Goal: Task Accomplishment & Management: Manage account settings

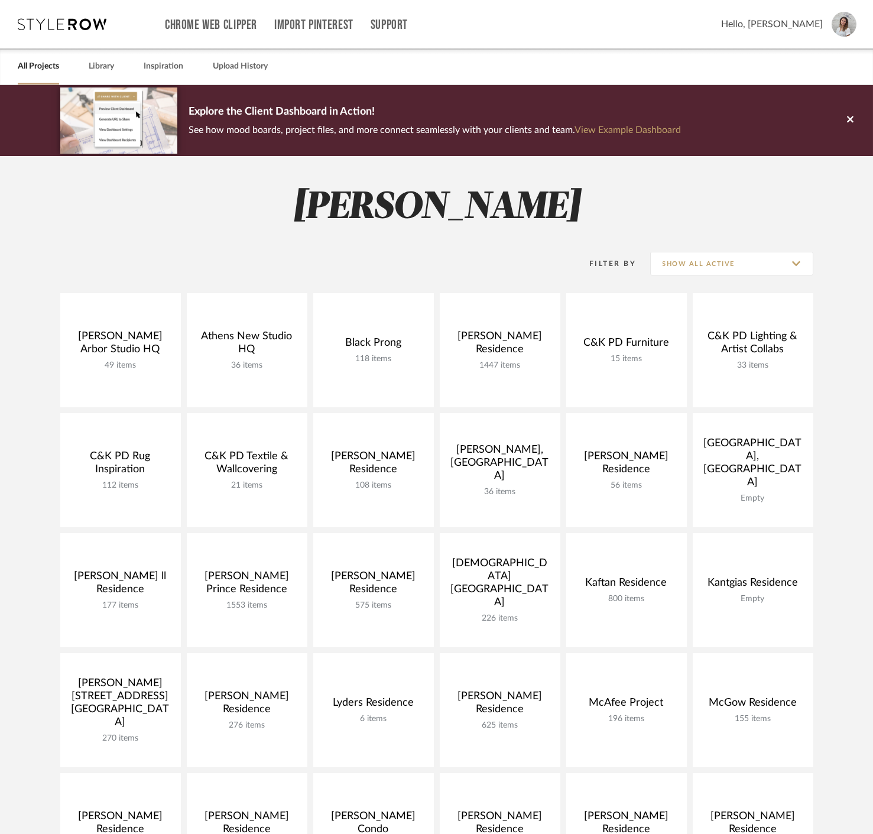
drag, startPoint x: 860, startPoint y: 21, endPoint x: 851, endPoint y: 21, distance: 9.5
click at [832, 21] on desktop-header-v3 "Chrome Web Clipper Import Pinterest Support All Projects Library Inspiration Up…" at bounding box center [436, 42] width 873 height 85
click at [832, 19] on img at bounding box center [843, 24] width 25 height 25
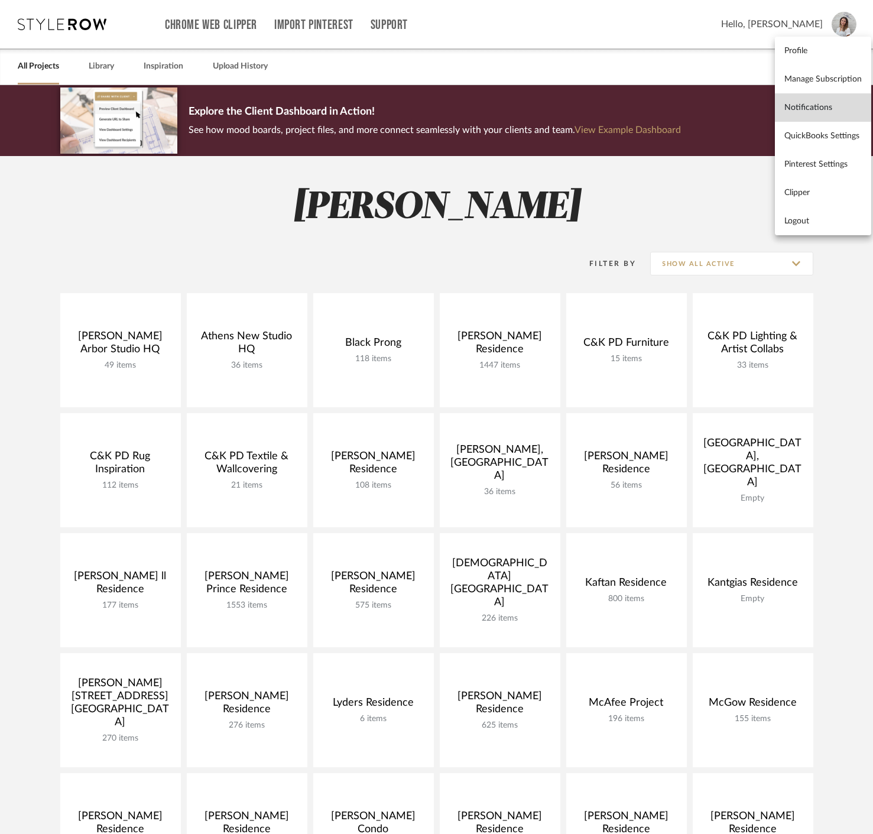
click at [824, 105] on span "Notifications" at bounding box center [822, 107] width 77 height 10
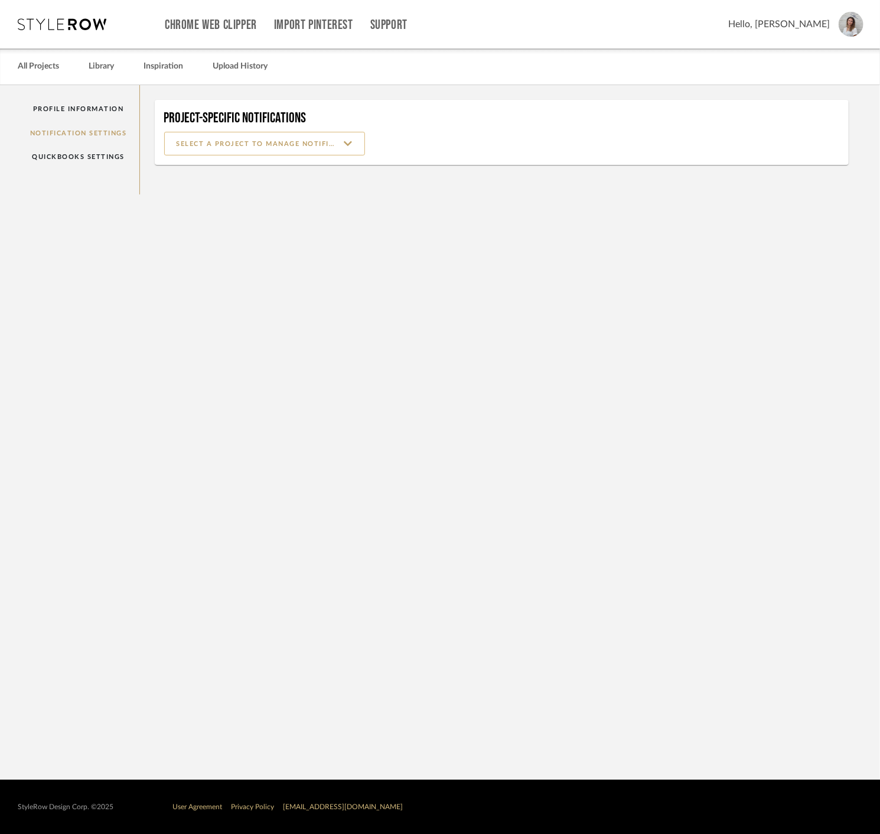
click at [210, 148] on input at bounding box center [264, 144] width 201 height 24
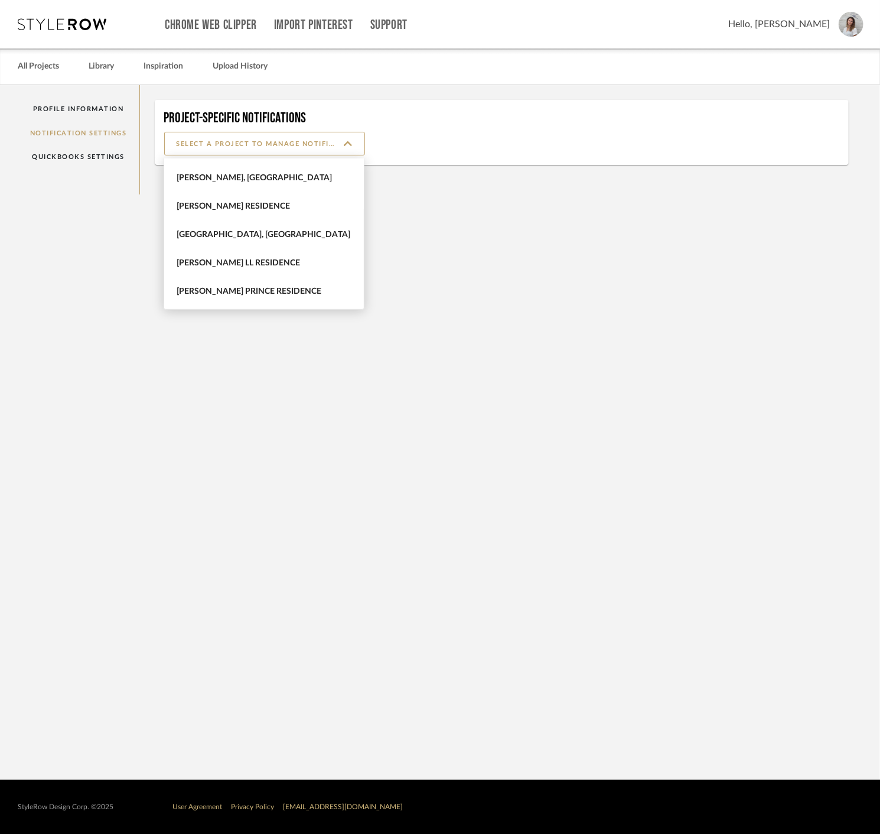
scroll to position [262, 0]
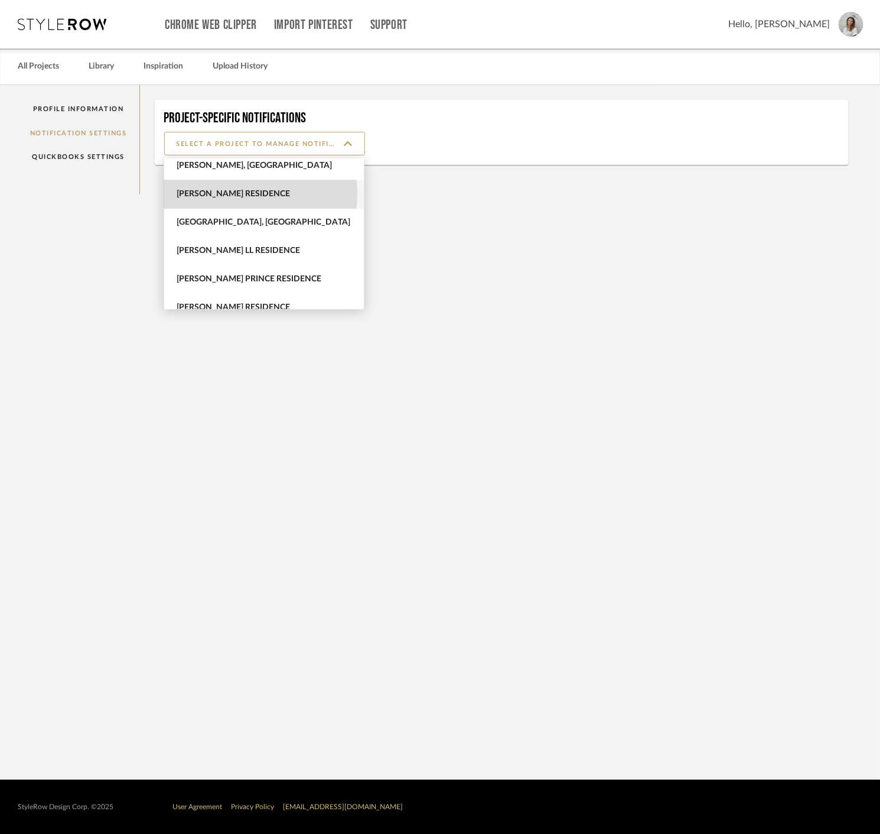
click at [243, 193] on span "[PERSON_NAME] Residence" at bounding box center [266, 194] width 178 height 10
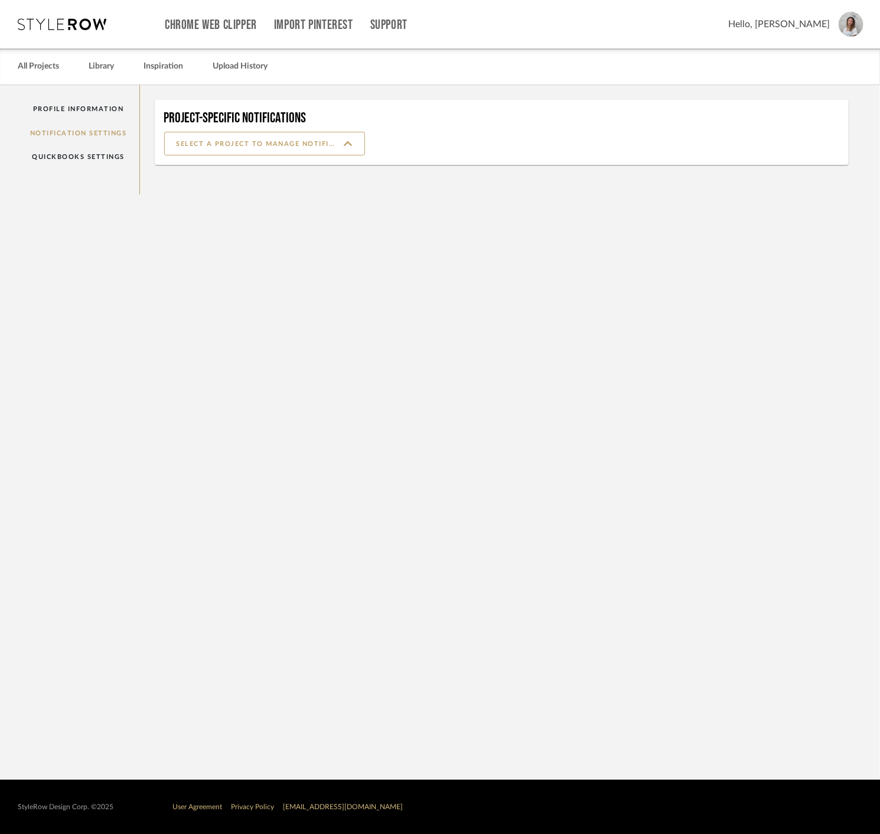
type input "[PERSON_NAME] Residence"
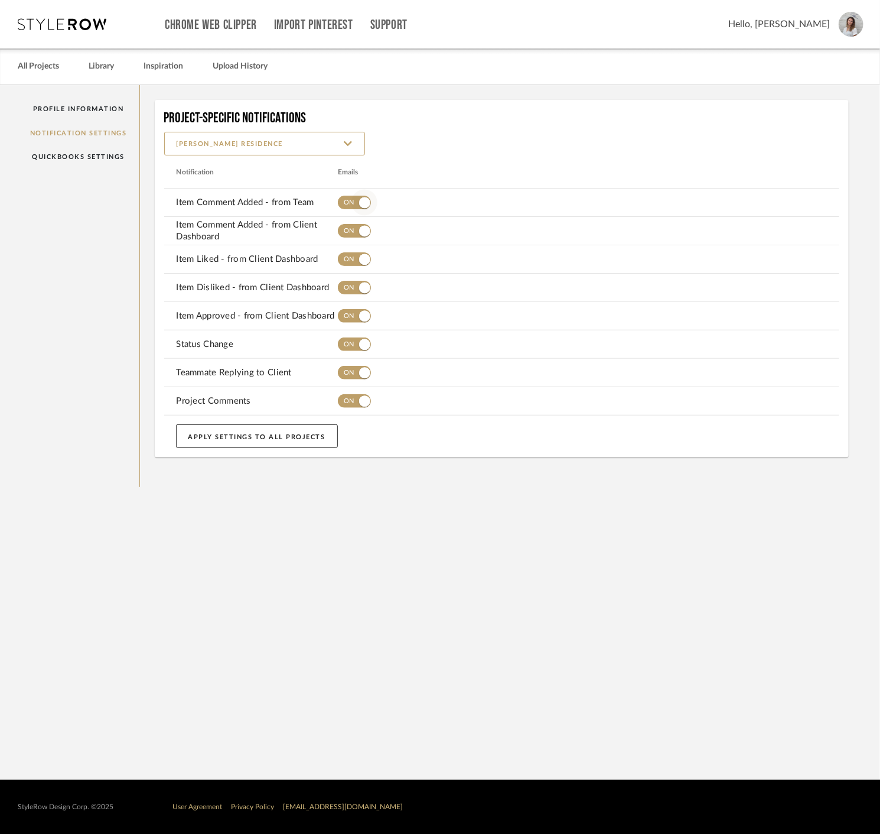
click at [356, 201] on span "button" at bounding box center [365, 203] width 26 height 26
click at [353, 229] on span "button" at bounding box center [365, 231] width 26 height 26
click at [352, 251] on span "button" at bounding box center [365, 259] width 26 height 26
click at [350, 281] on span "button" at bounding box center [354, 288] width 33 height 14
click at [347, 314] on span "button" at bounding box center [354, 316] width 33 height 14
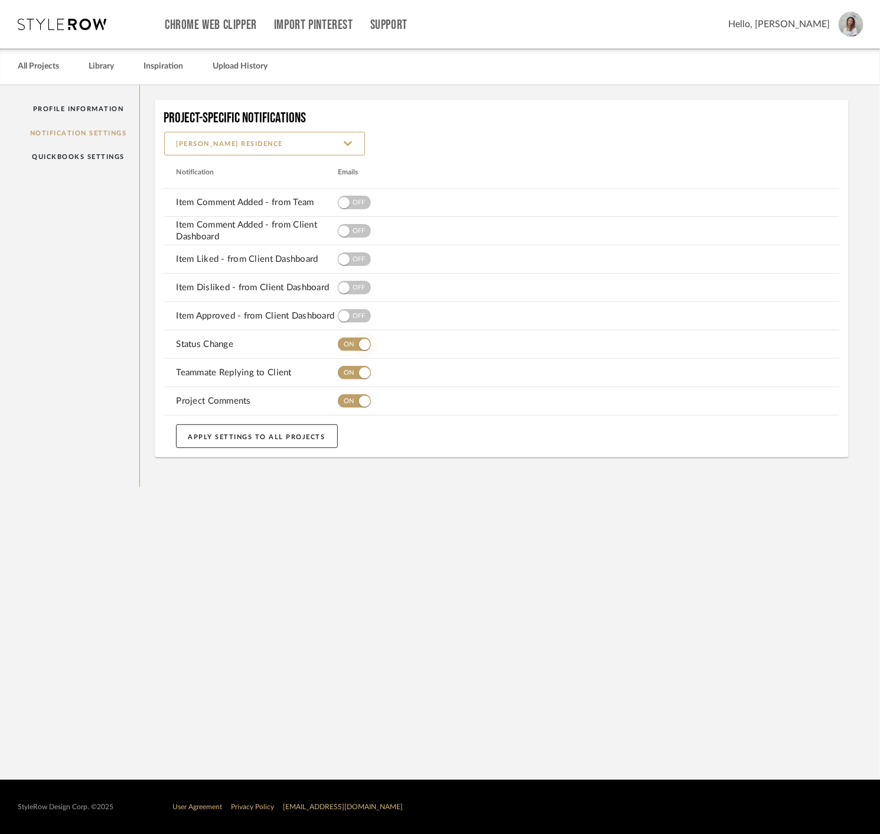
click at [340, 337] on button "button" at bounding box center [354, 345] width 33 height 24
click at [349, 379] on span "button" at bounding box center [354, 373] width 33 height 14
click at [352, 397] on span "button" at bounding box center [365, 401] width 26 height 26
click at [424, 109] on mat-card "Project-Specific Notifications [PERSON_NAME] Residence Notification Emails Item…" at bounding box center [502, 278] width 695 height 357
